Goal: Communication & Community: Ask a question

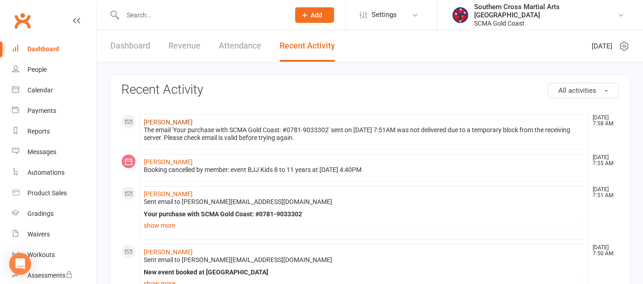
click at [169, 119] on link "[PERSON_NAME]" at bounding box center [168, 122] width 49 height 7
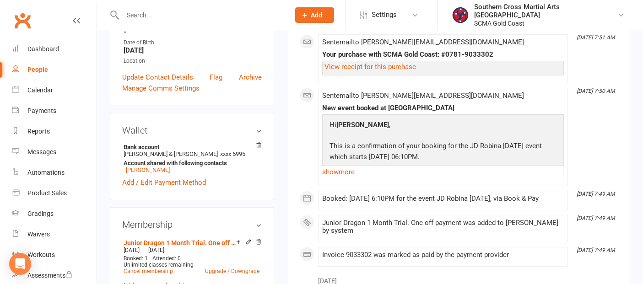
scroll to position [152, 0]
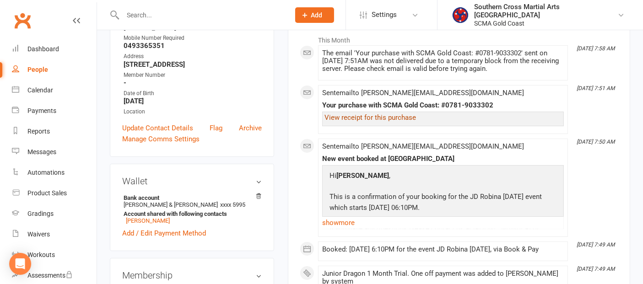
click at [397, 117] on link "View receipt for this purchase" at bounding box center [371, 118] width 92 height 8
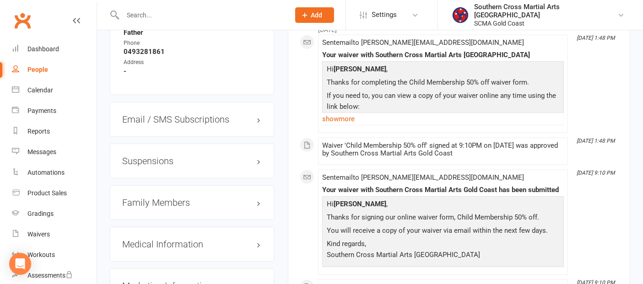
scroll to position [712, 0]
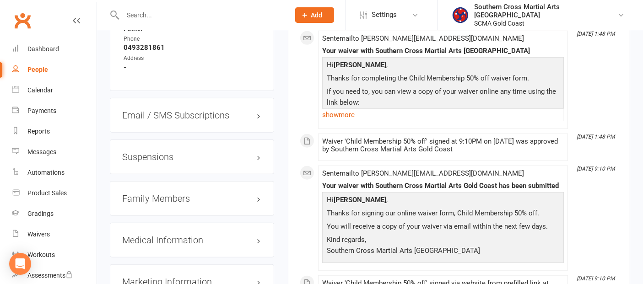
click at [156, 194] on h3 "Family Members" at bounding box center [192, 199] width 140 height 10
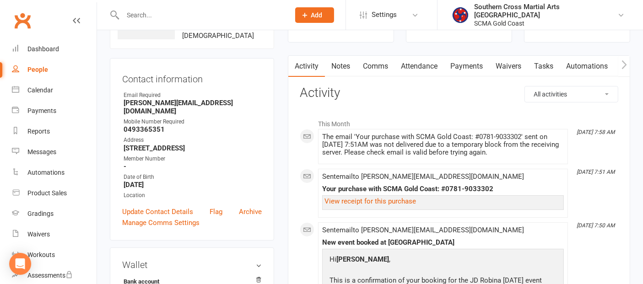
scroll to position [51, 0]
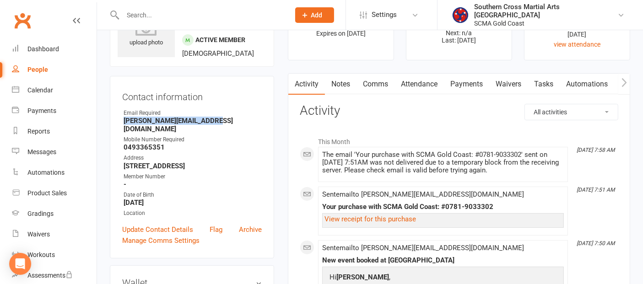
drag, startPoint x: 214, startPoint y: 122, endPoint x: 122, endPoint y: 125, distance: 92.5
click at [122, 125] on ul "Owner Email Required [PERSON_NAME][EMAIL_ADDRESS][DOMAIN_NAME] Mobile Number Re…" at bounding box center [192, 163] width 140 height 109
copy strong "[PERSON_NAME][EMAIL_ADDRESS][DOMAIN_NAME]"
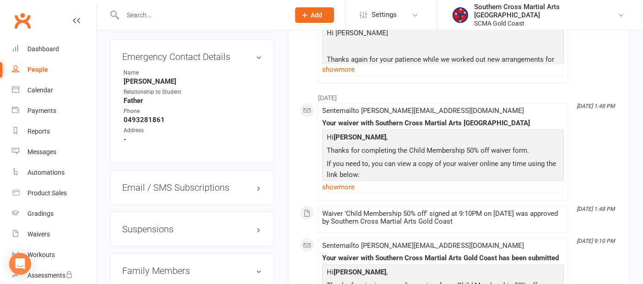
scroll to position [661, 0]
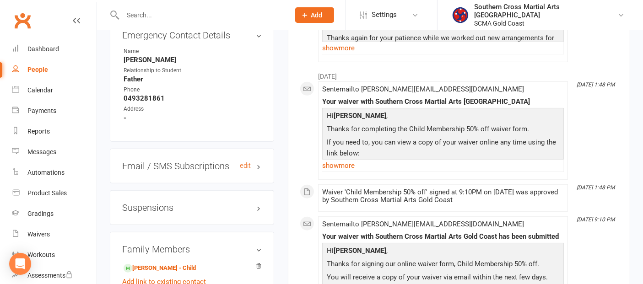
click at [185, 161] on h3 "Email / SMS Subscriptions edit" at bounding box center [192, 166] width 140 height 10
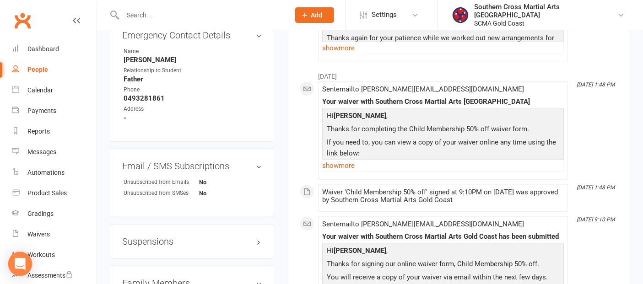
click at [28, 260] on div "Open Intercom Messenger" at bounding box center [20, 264] width 24 height 24
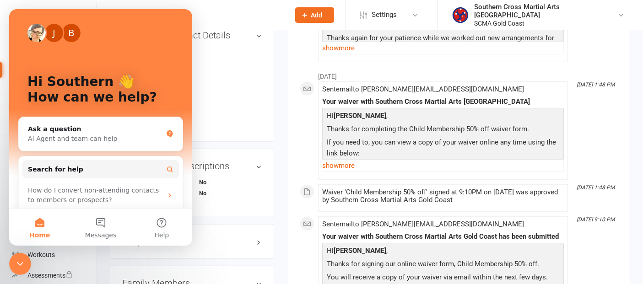
scroll to position [0, 0]
click at [102, 225] on button "Messages" at bounding box center [100, 227] width 61 height 37
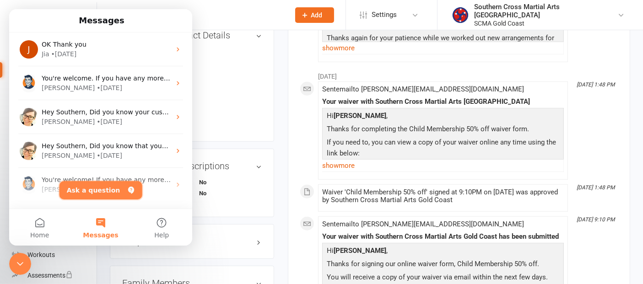
click at [100, 193] on button "Ask a question" at bounding box center [101, 190] width 83 height 18
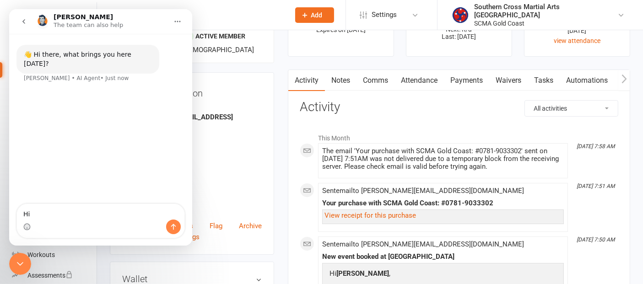
scroll to position [51, 0]
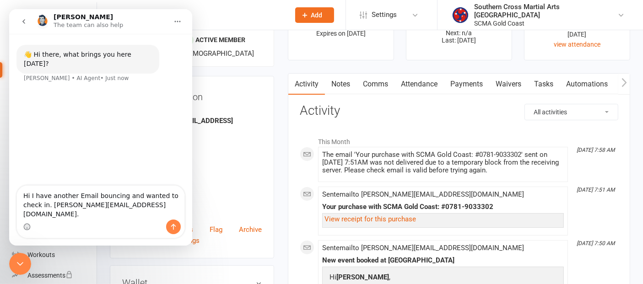
type textarea "Hi I have another Email bouncing and wanted to check in. [PERSON_NAME][EMAIL_AD…"
drag, startPoint x: 520, startPoint y: 170, endPoint x: 321, endPoint y: 152, distance: 199.0
click at [321, 152] on li "[DATE] 7:58 AM The email 'Your purchase with SCMA Gold Coast: #0781-9033302' se…" at bounding box center [443, 164] width 250 height 35
copy div "The email 'Your purchase with SCMA Gold Coast: #0781-9033302' sent on [DATE] 7:…"
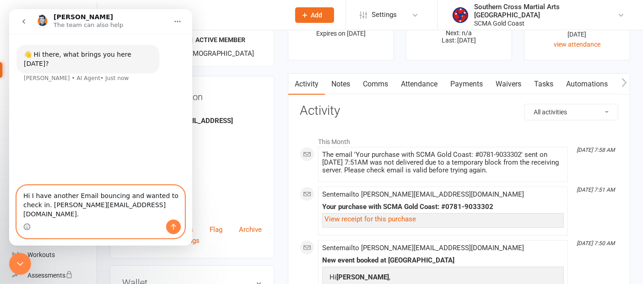
click at [141, 213] on textarea "Hi I have another Email bouncing and wanted to check in. [PERSON_NAME][EMAIL_AD…" at bounding box center [101, 203] width 168 height 34
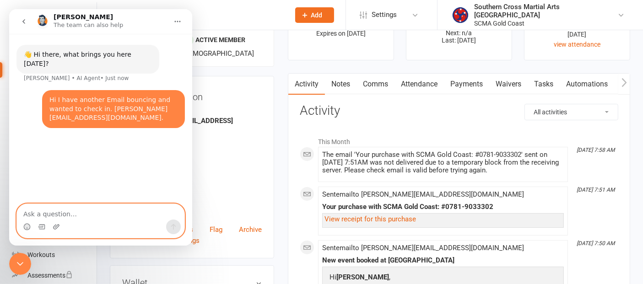
paste textarea "The email 'Your purchase with SCMA Gold Coast: #0781-9033302' sent on [DATE] 7:…"
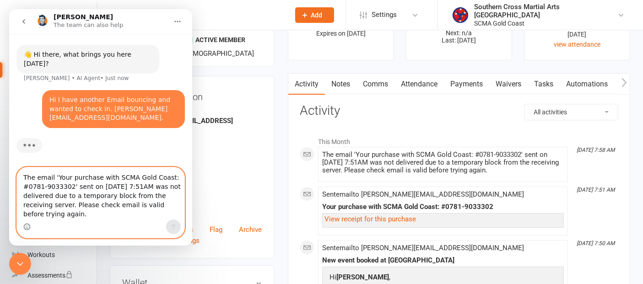
type textarea "The email 'Your purchase with SCMA Gold Coast: #0781-9033302' sent on [DATE] 7:…"
click at [90, 211] on textarea "The email 'Your purchase with SCMA Gold Coast: #0781-9033302' sent on [DATE] 7:…" at bounding box center [101, 194] width 168 height 52
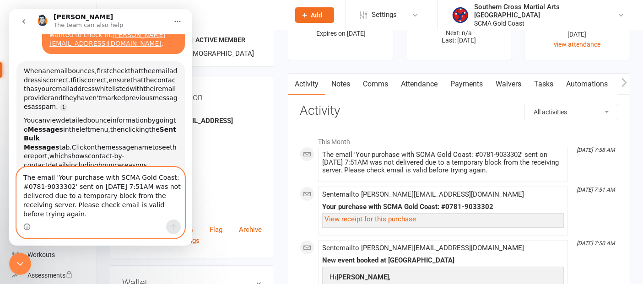
scroll to position [77, 0]
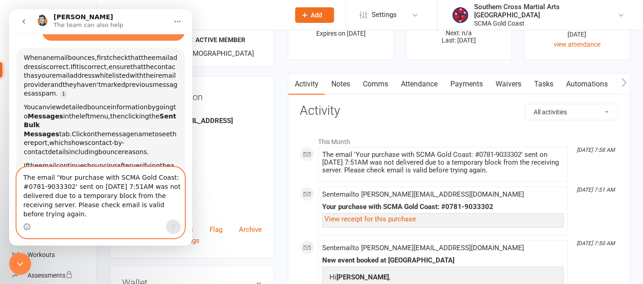
type textarea "The email 'Your purchase with SCMA Gold Coast: #0781-9033302' sent on [DATE] 7:…"
click at [78, 216] on textarea "The email 'Your purchase with SCMA Gold Coast: #0781-9033302' sent on [DATE] 7:…" at bounding box center [101, 194] width 168 height 52
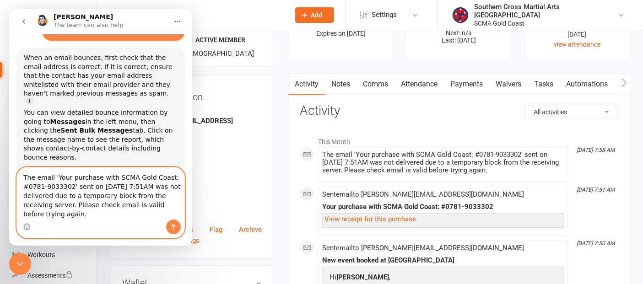
scroll to position [1, 0]
click at [176, 227] on icon "Send a message…" at bounding box center [173, 226] width 7 height 7
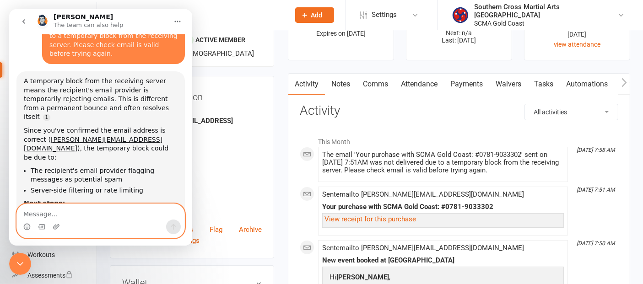
scroll to position [365, 0]
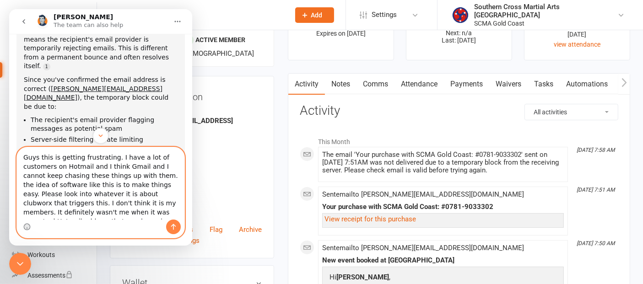
type textarea "Guys this is getting frustrating. I have a lot of customers on Hotmail and I th…"
click at [170, 222] on button "Send a message…" at bounding box center [173, 227] width 15 height 15
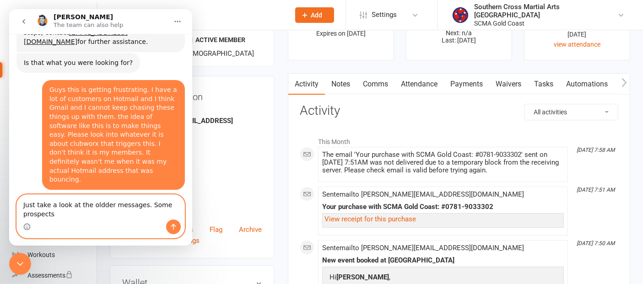
scroll to position [569, 0]
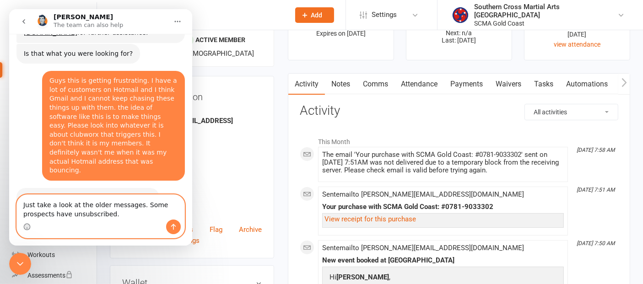
click at [100, 217] on textarea "Just take a look at the older messages. Some prospects have unsubscribed." at bounding box center [101, 207] width 168 height 25
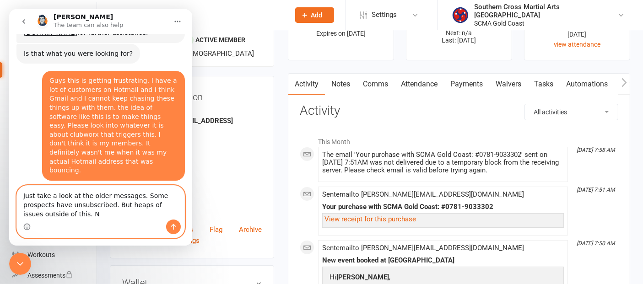
scroll to position [578, 0]
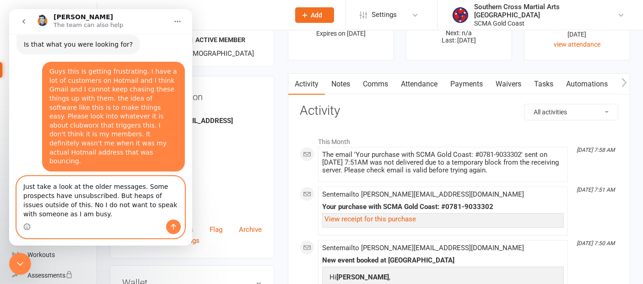
type textarea "Just take a look at the older messages. Some prospects have unsubscribed. But h…"
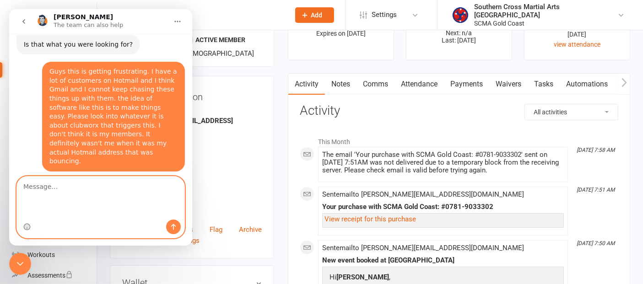
type textarea "\"
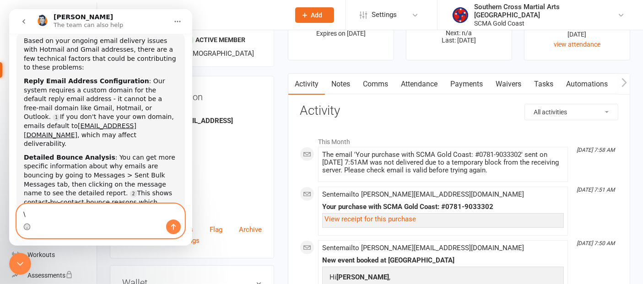
scroll to position [855, 0]
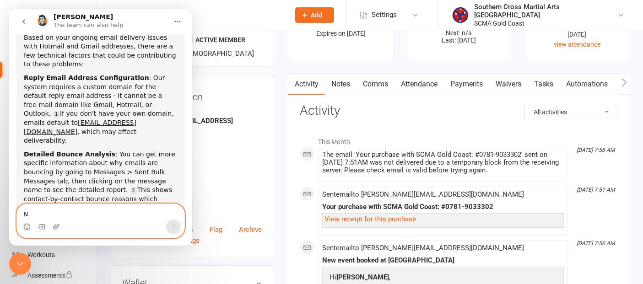
type textarea "NO"
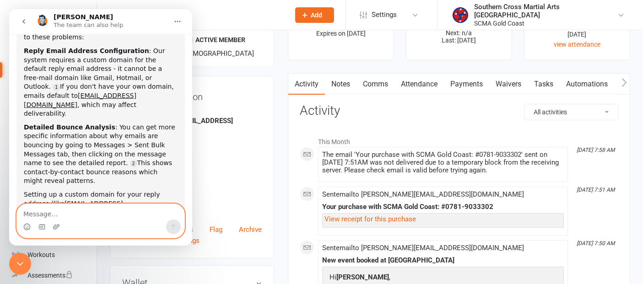
scroll to position [912, 0]
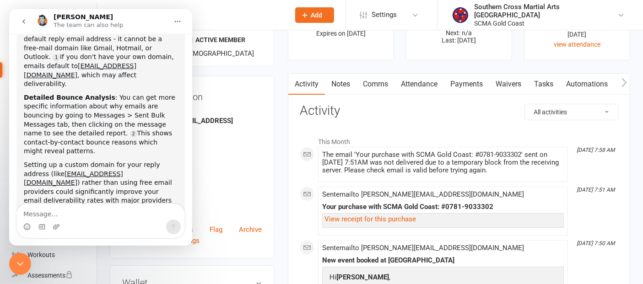
click at [18, 263] on icon "Close Intercom Messenger" at bounding box center [20, 263] width 11 height 11
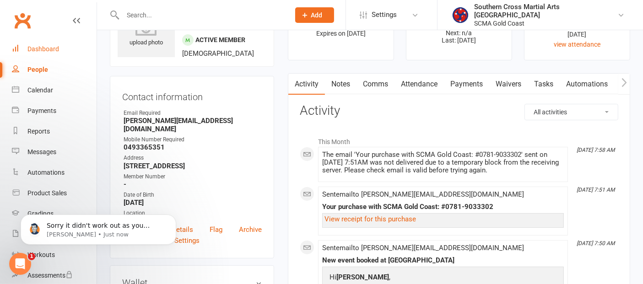
scroll to position [936, 0]
click at [48, 49] on div "Dashboard" at bounding box center [43, 48] width 32 height 7
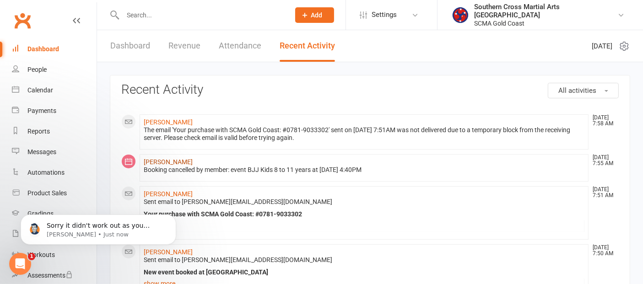
click at [165, 162] on link "[PERSON_NAME]" at bounding box center [168, 161] width 49 height 7
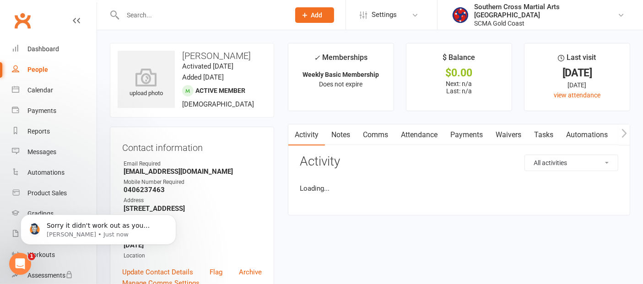
click at [431, 136] on link "Attendance" at bounding box center [419, 135] width 49 height 21
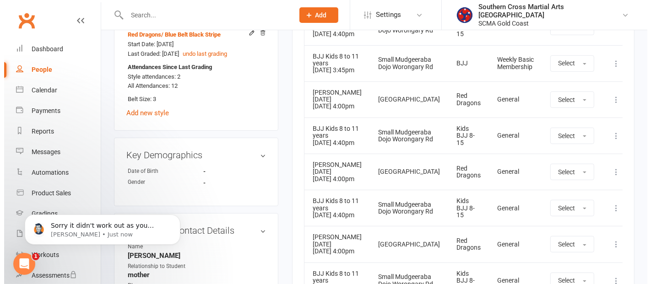
scroll to position [458, 0]
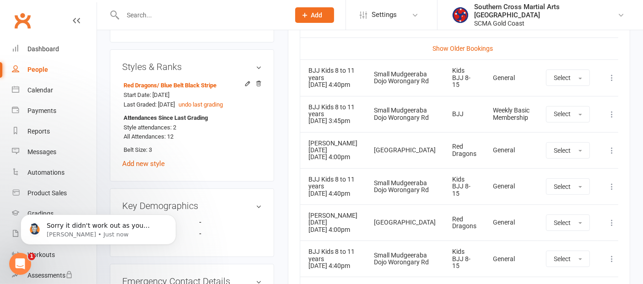
click at [607, 155] on icon at bounding box center [611, 150] width 9 height 9
click at [577, 214] on link "Remove booking" at bounding box center [571, 205] width 91 height 18
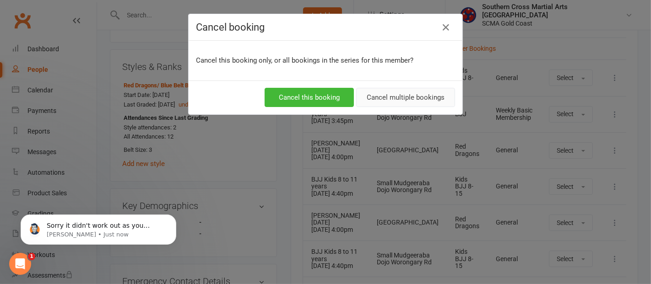
click at [407, 93] on button "Cancel multiple bookings" at bounding box center [405, 97] width 99 height 19
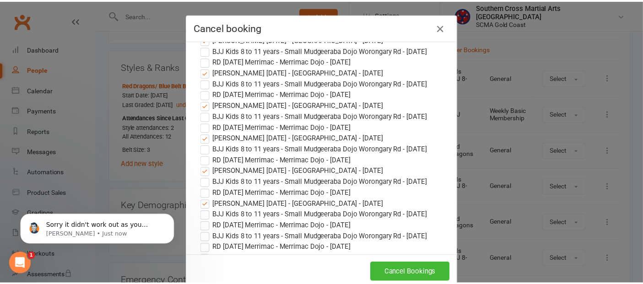
scroll to position [203, 0]
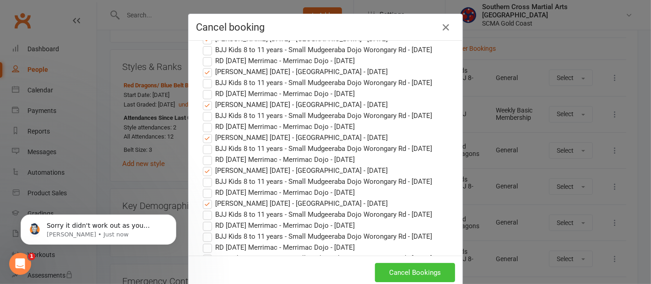
click at [400, 269] on button "Cancel Bookings" at bounding box center [415, 272] width 80 height 19
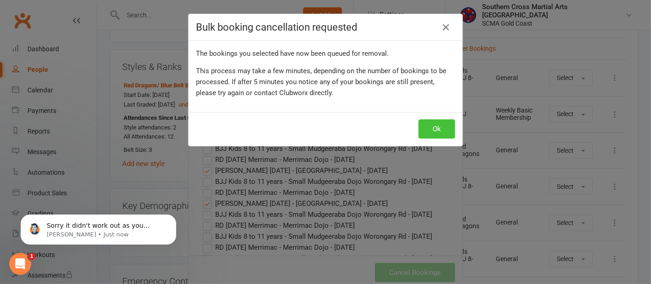
click at [429, 122] on button "Ok" at bounding box center [436, 128] width 37 height 19
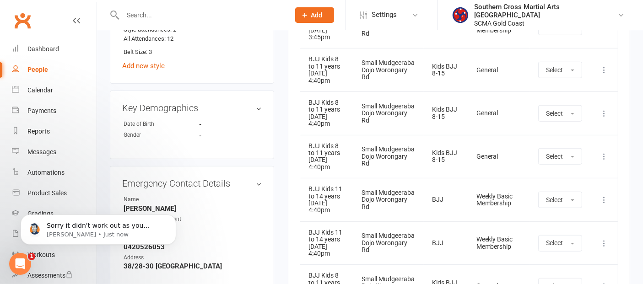
scroll to position [661, 0]
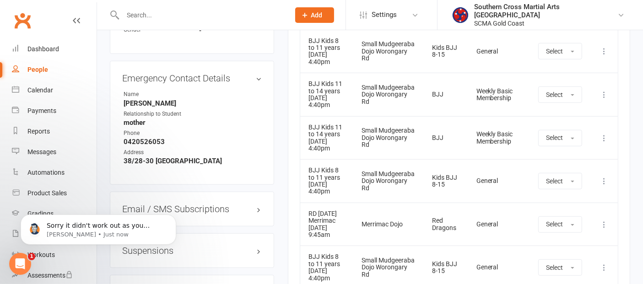
click at [604, 220] on icon at bounding box center [604, 224] width 9 height 9
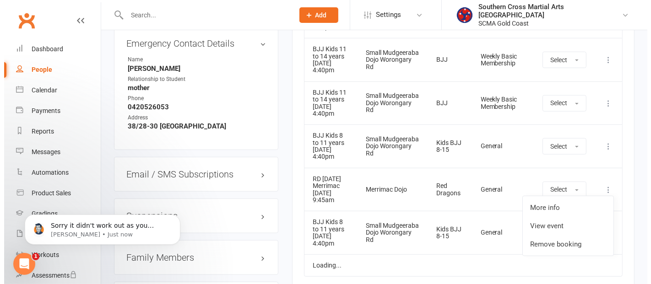
scroll to position [712, 0]
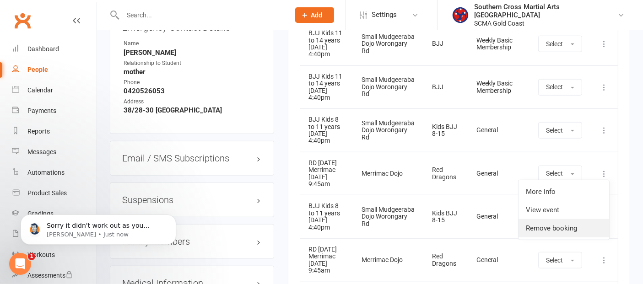
click at [549, 226] on link "Remove booking" at bounding box center [564, 228] width 91 height 18
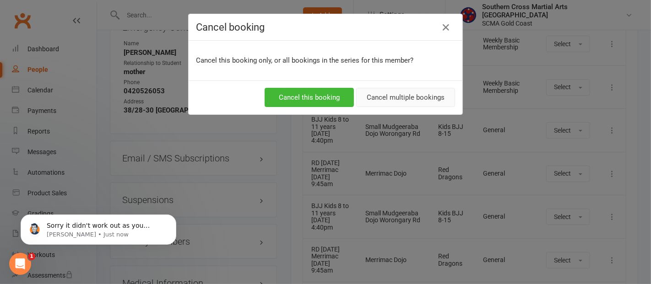
click at [370, 91] on button "Cancel multiple bookings" at bounding box center [405, 97] width 99 height 19
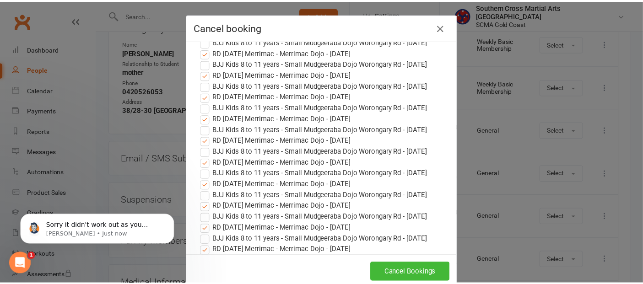
scroll to position [628, 0]
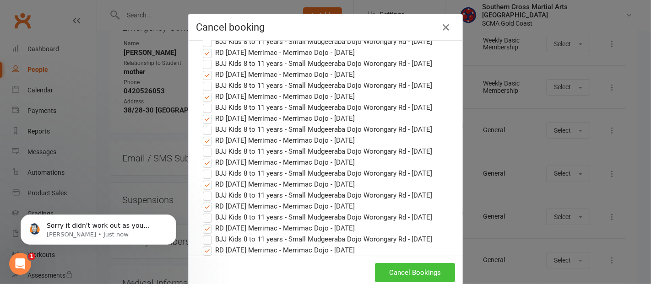
click at [395, 276] on button "Cancel Bookings" at bounding box center [415, 272] width 80 height 19
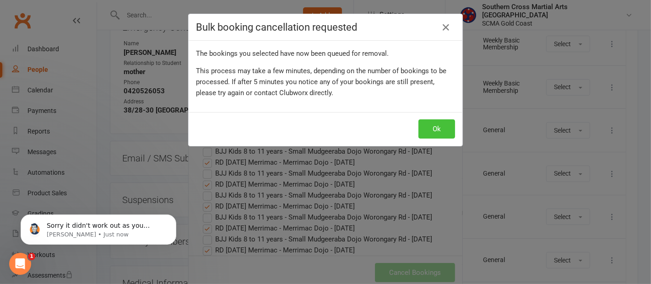
click at [426, 126] on button "Ok" at bounding box center [436, 128] width 37 height 19
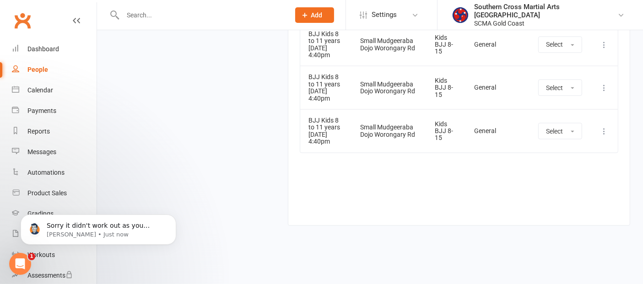
scroll to position [1649, 0]
click at [44, 46] on div "Dashboard" at bounding box center [43, 48] width 32 height 7
